Goal: Find specific page/section: Find specific page/section

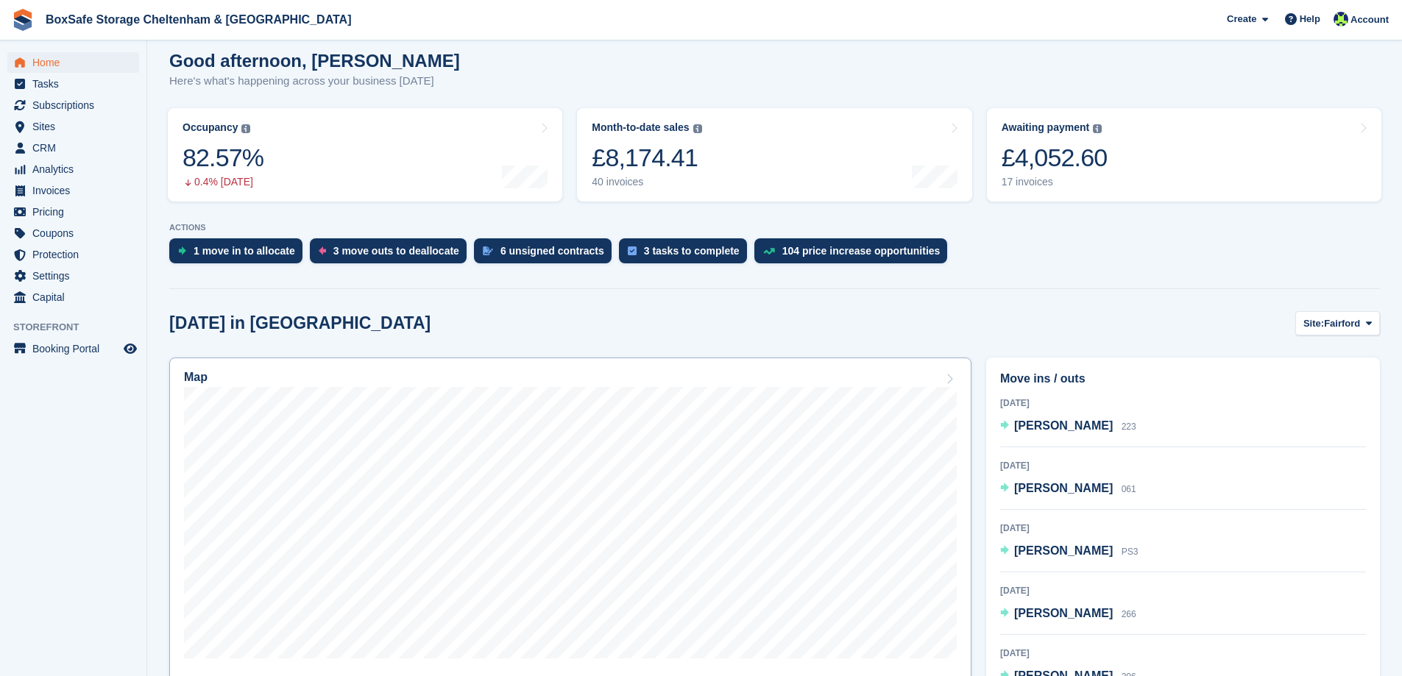
scroll to position [147, 0]
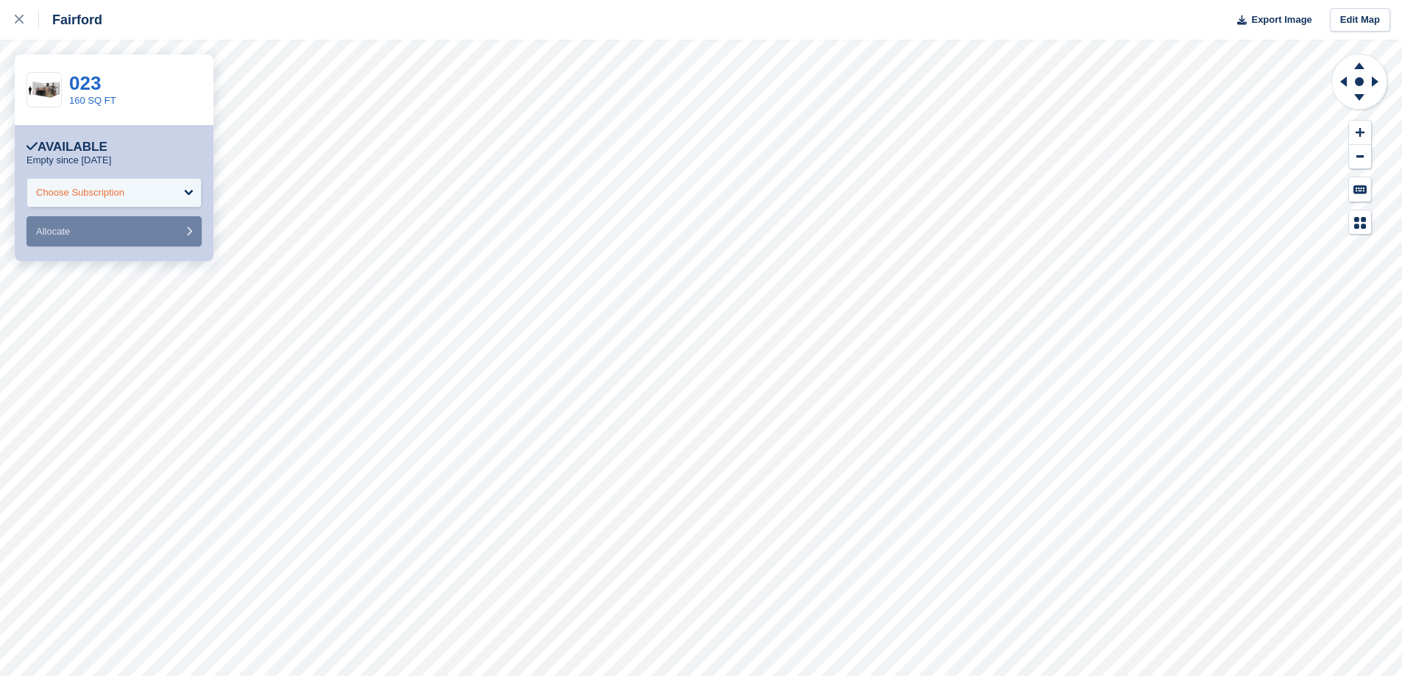
click at [152, 196] on div "Choose Subscription" at bounding box center [113, 192] width 175 height 29
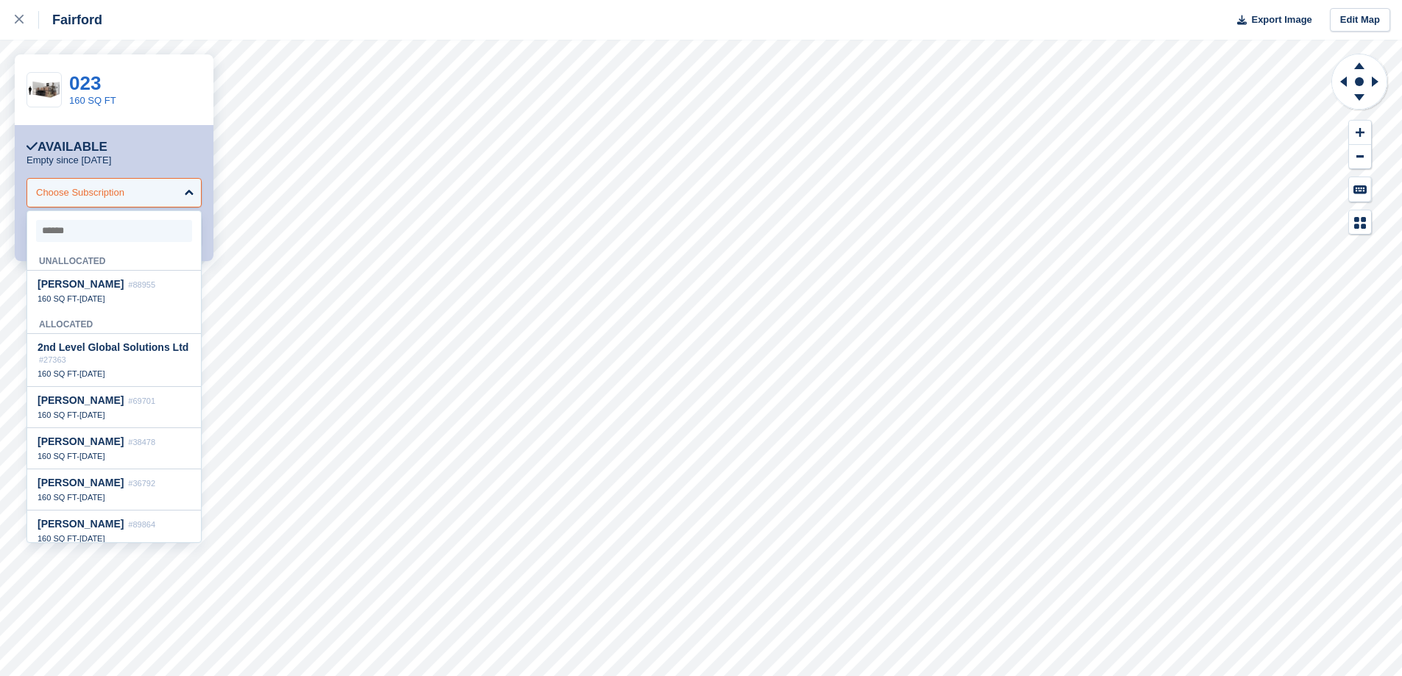
click at [152, 196] on div "Choose Subscription" at bounding box center [113, 192] width 175 height 29
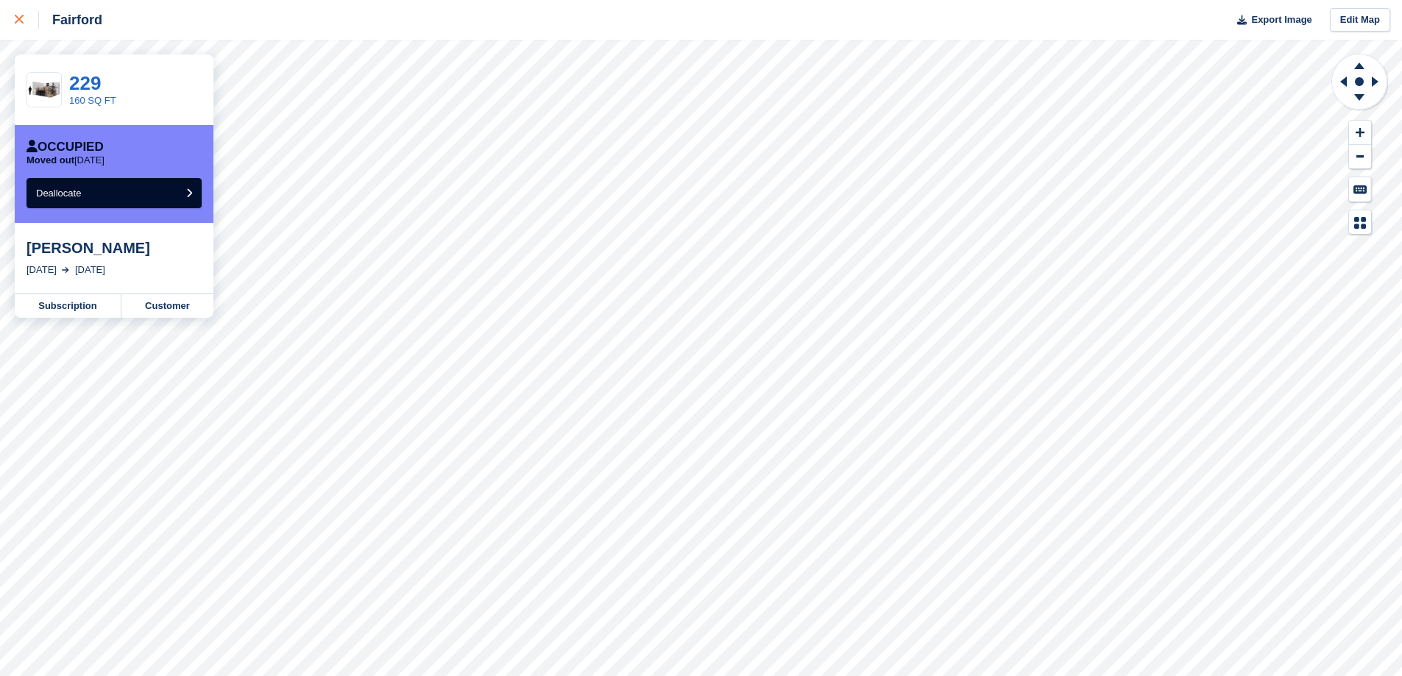
click at [18, 15] on div at bounding box center [27, 20] width 24 height 18
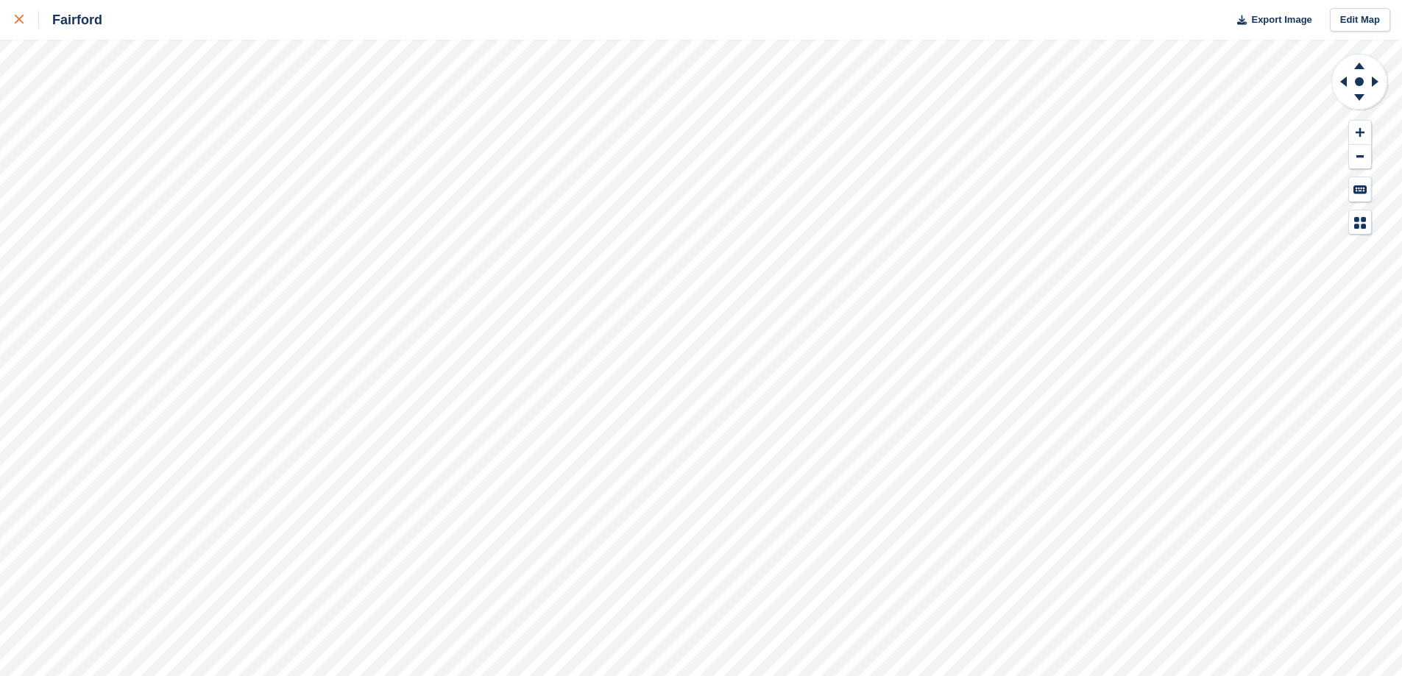
click at [21, 27] on div at bounding box center [27, 20] width 24 height 18
